Goal: Information Seeking & Learning: Learn about a topic

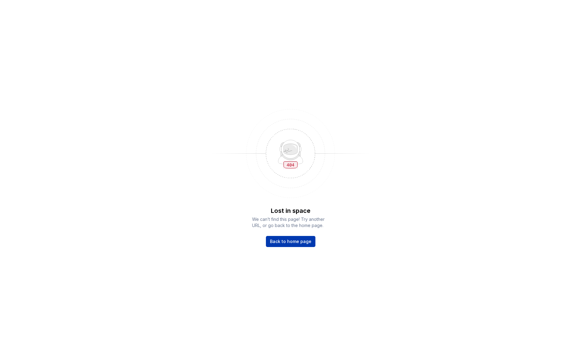
click at [289, 243] on span "Back to home page" at bounding box center [291, 241] width 42 height 6
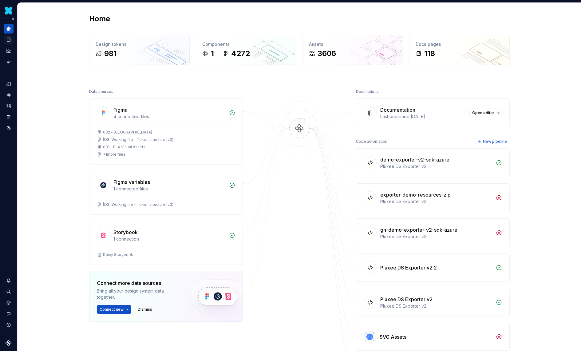
click at [11, 42] on icon "Documentation" at bounding box center [9, 40] width 6 height 6
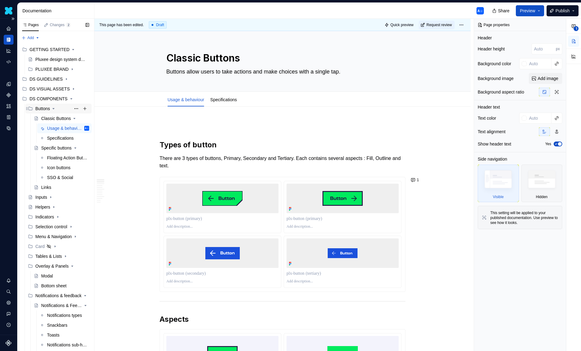
click at [54, 109] on icon "Page tree" at bounding box center [54, 108] width 2 height 1
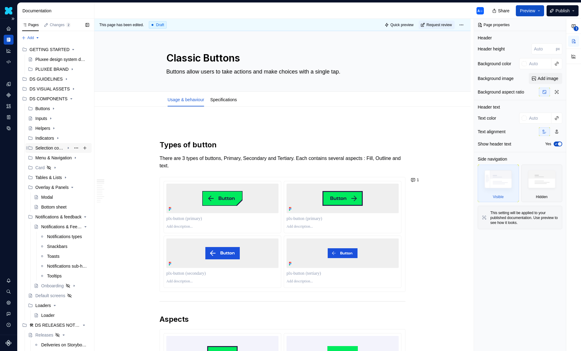
click at [50, 146] on div "Selection control" at bounding box center [49, 148] width 29 height 6
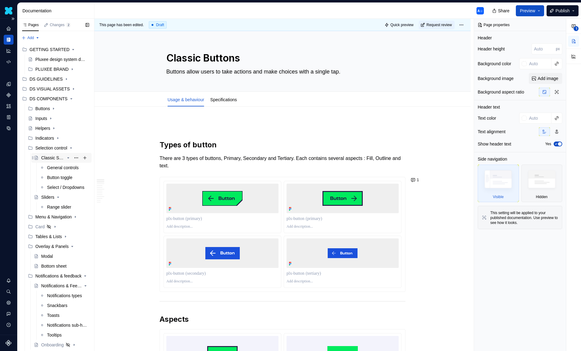
click at [70, 157] on icon "Page tree" at bounding box center [68, 157] width 5 height 5
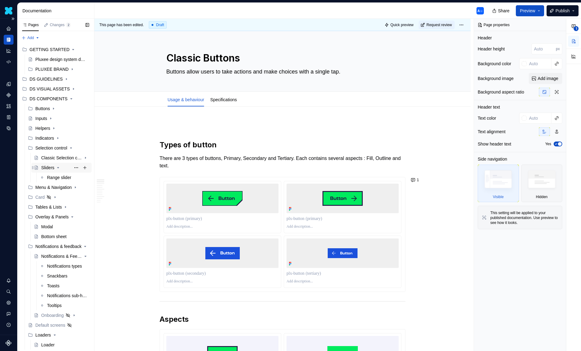
click at [58, 166] on icon "Page tree" at bounding box center [58, 167] width 5 height 5
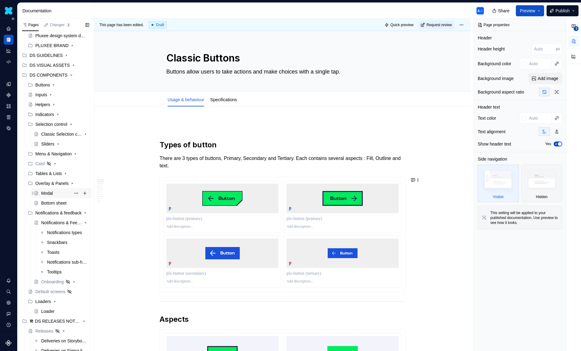
scroll to position [9, 0]
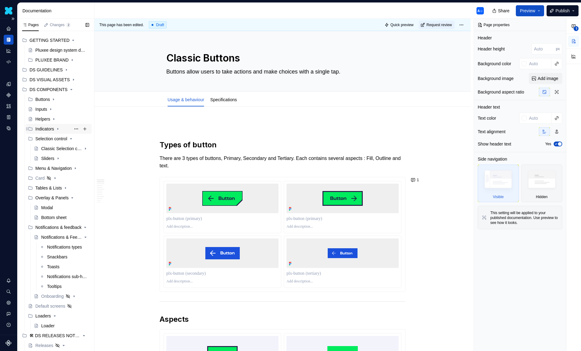
click at [47, 127] on div "Indicators" at bounding box center [44, 129] width 19 height 6
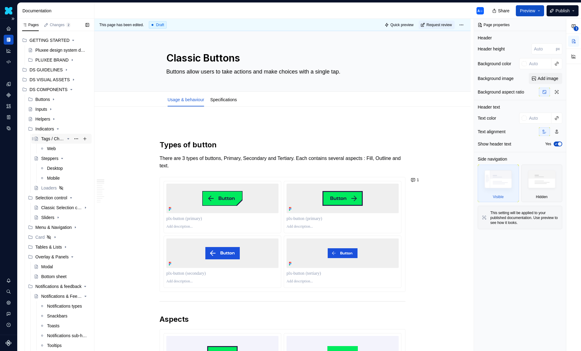
click at [50, 138] on div "Tags / Chips" at bounding box center [52, 139] width 23 height 6
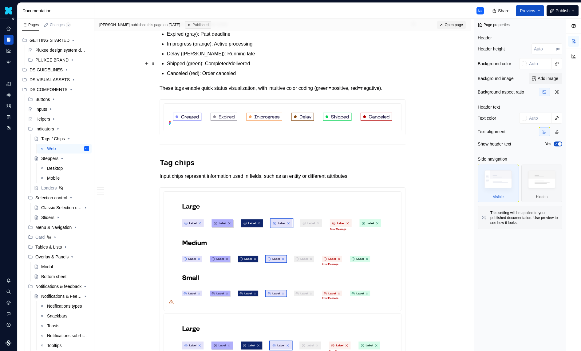
scroll to position [279, 0]
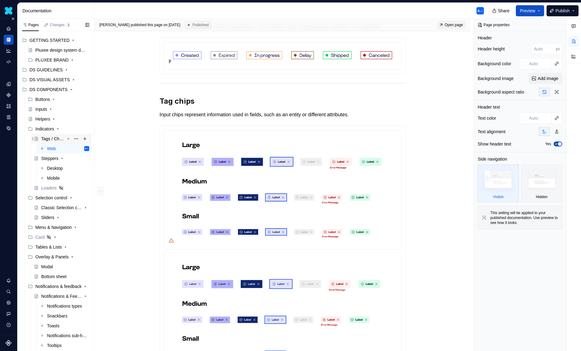
click at [66, 139] on icon "Page tree" at bounding box center [68, 138] width 5 height 5
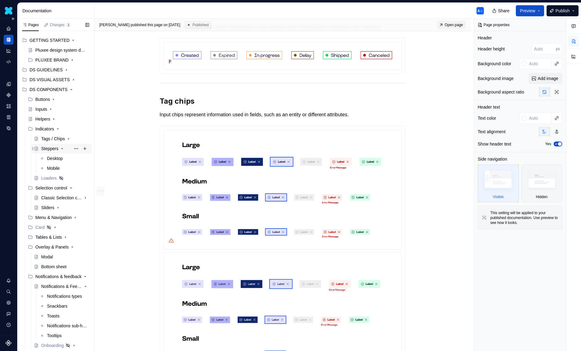
click at [62, 151] on icon "Page tree" at bounding box center [62, 148] width 5 height 5
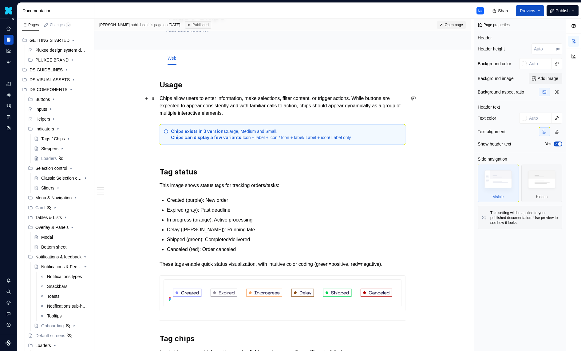
scroll to position [0, 0]
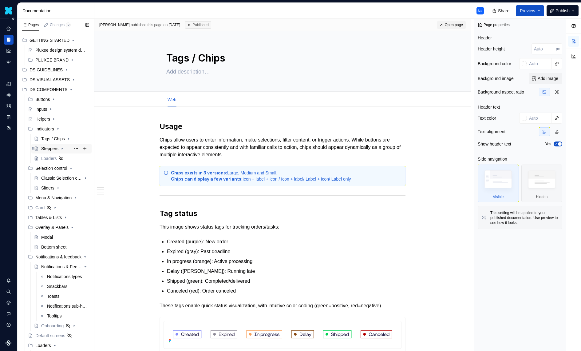
click at [52, 148] on div "Steppers" at bounding box center [49, 148] width 17 height 6
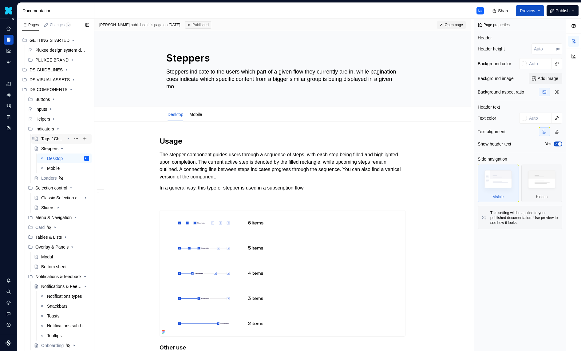
click at [53, 139] on div "Tags / Chips" at bounding box center [52, 139] width 23 height 6
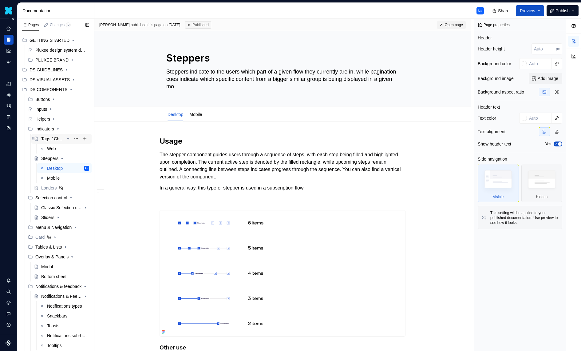
click at [64, 137] on div "Tags / Chips" at bounding box center [52, 139] width 23 height 6
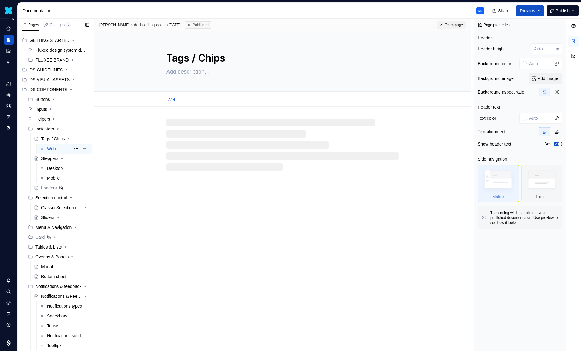
click at [51, 148] on div "Web" at bounding box center [51, 148] width 9 height 6
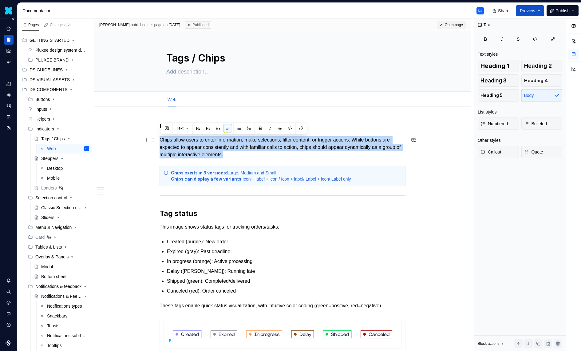
drag, startPoint x: 255, startPoint y: 153, endPoint x: 159, endPoint y: 138, distance: 97.4
copy p "Chips allow users to enter information, make selections, filter content, or tri…"
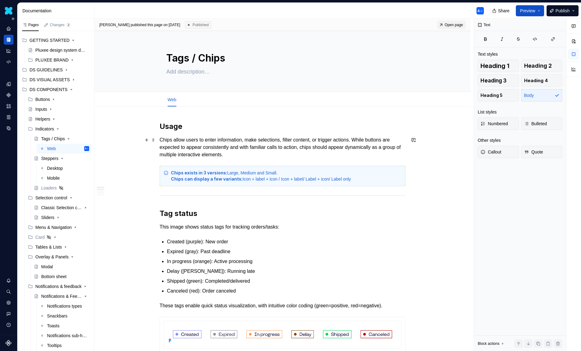
type textarea "*"
